Goal: Navigation & Orientation: Go to known website

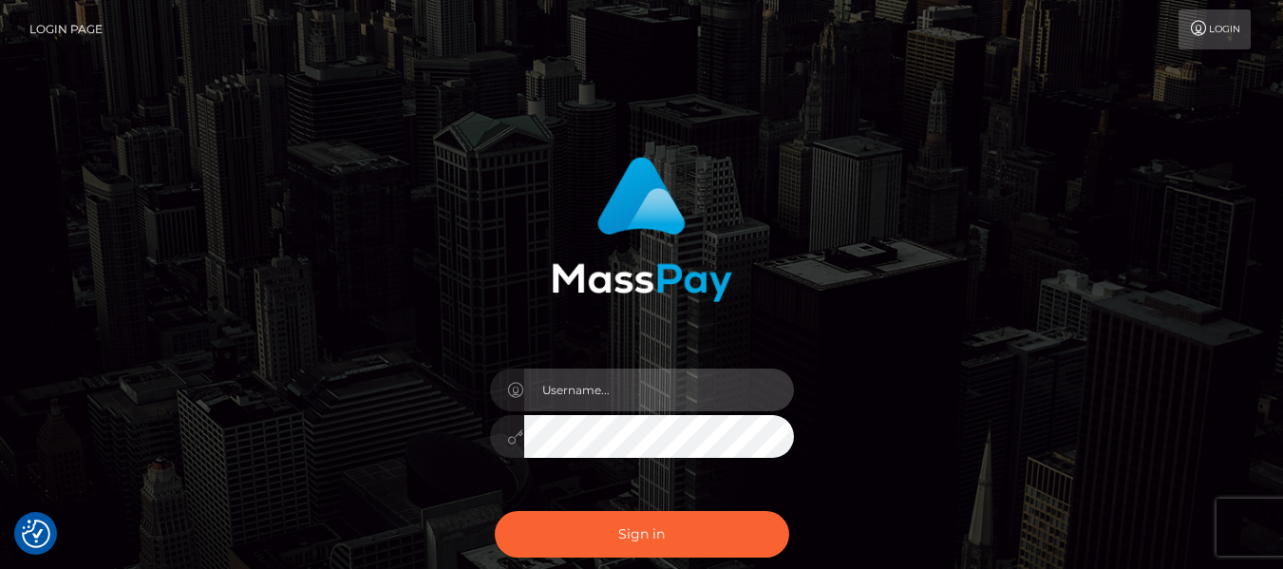
click at [538, 406] on input "text" at bounding box center [659, 389] width 270 height 43
drag, startPoint x: 663, startPoint y: 469, endPoint x: 617, endPoint y: 401, distance: 82.2
click at [617, 401] on div at bounding box center [642, 426] width 332 height 145
click at [617, 401] on input "text" at bounding box center [659, 389] width 270 height 43
type input "lacey.throne"
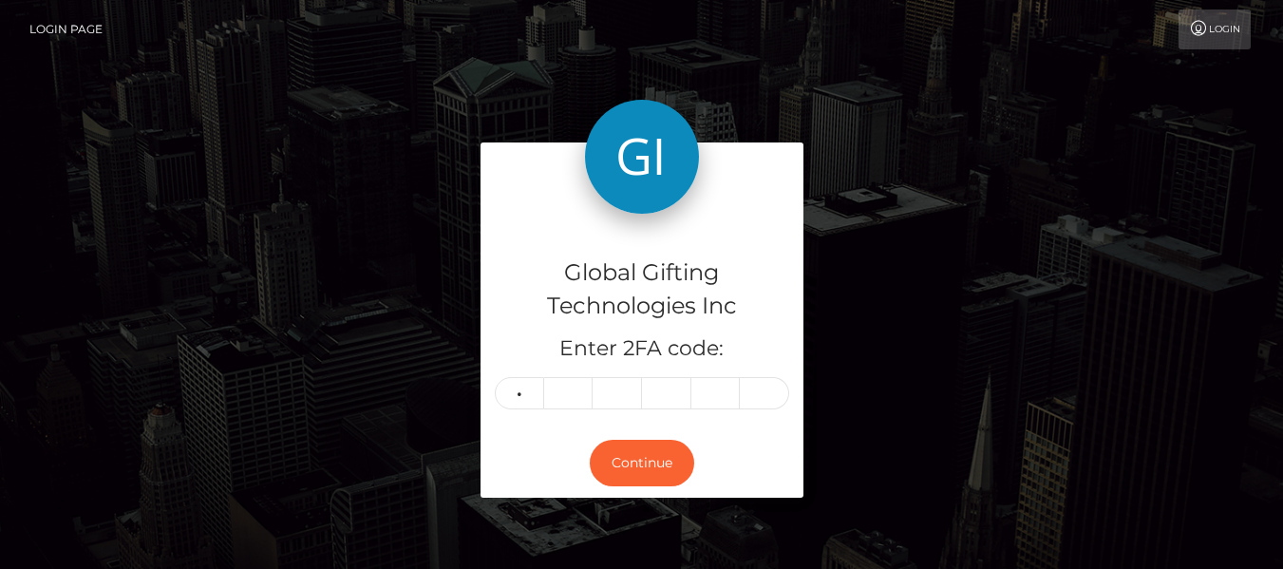
type input "8"
type input "4"
type input "2"
type input "7"
type input "4"
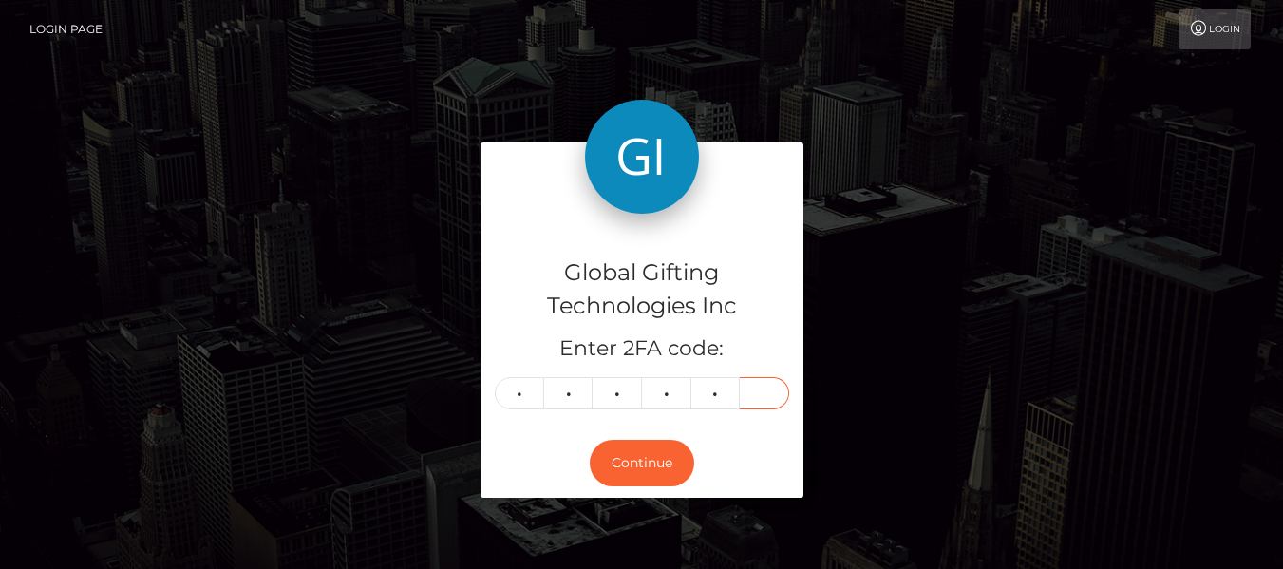
type input "4"
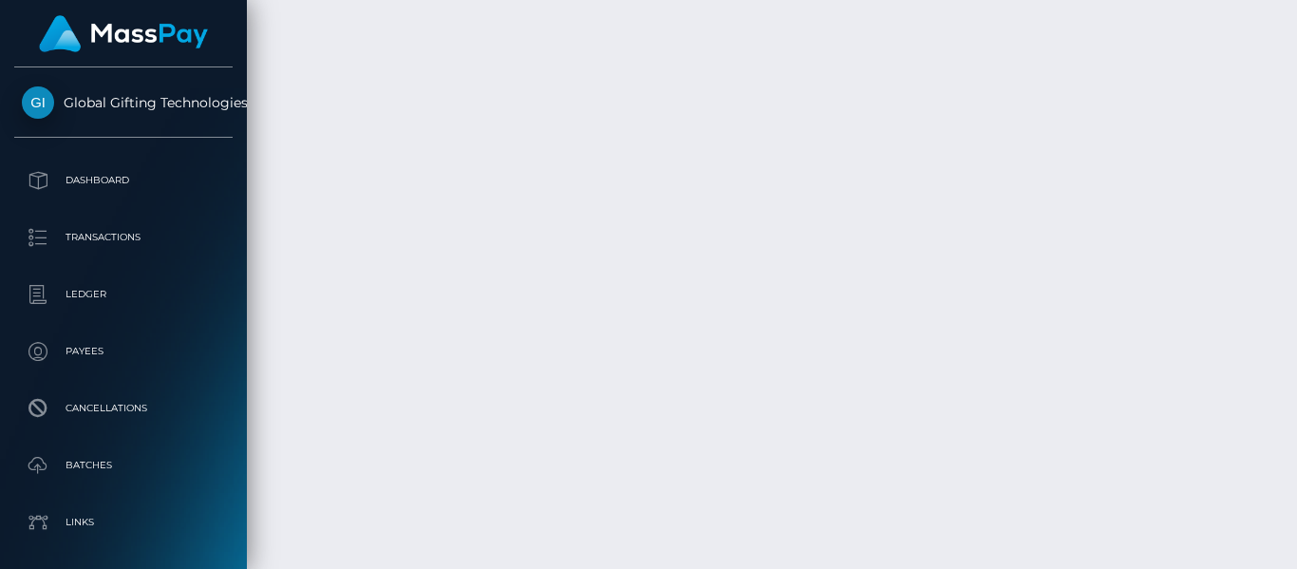
scroll to position [3361, 0]
